Goal: Navigation & Orientation: Go to known website

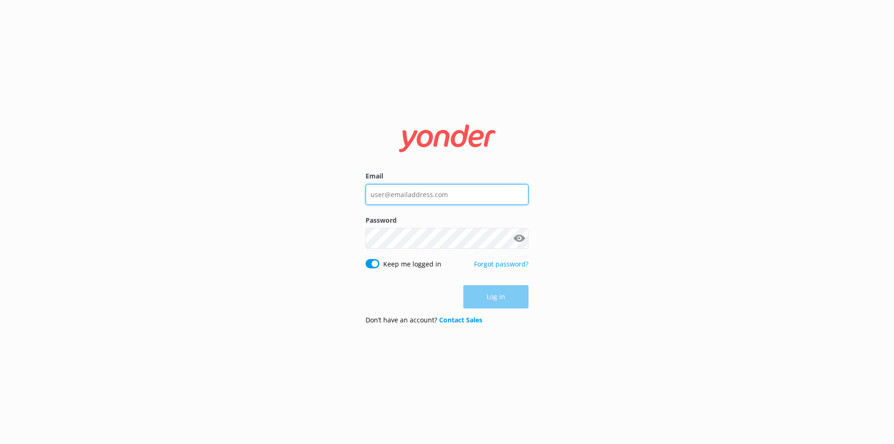
click at [442, 197] on input "Email" at bounding box center [447, 194] width 163 height 21
type input "[EMAIL_ADDRESS][DOMAIN_NAME]"
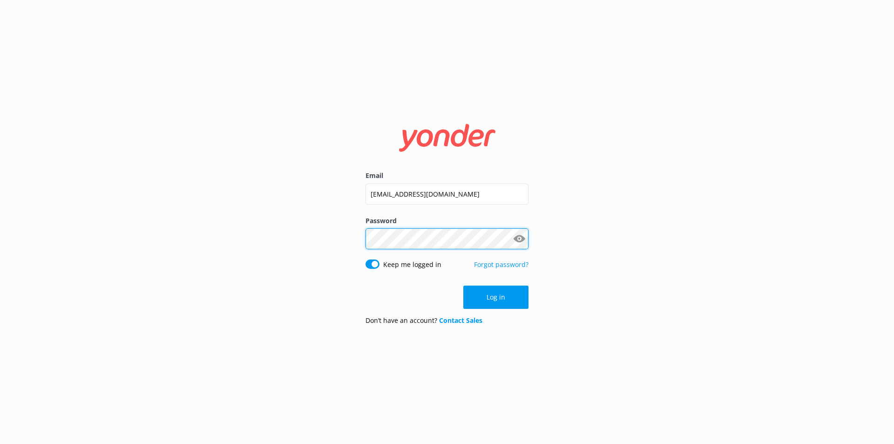
click button "Log in" at bounding box center [495, 297] width 65 height 23
